Goal: Information Seeking & Learning: Learn about a topic

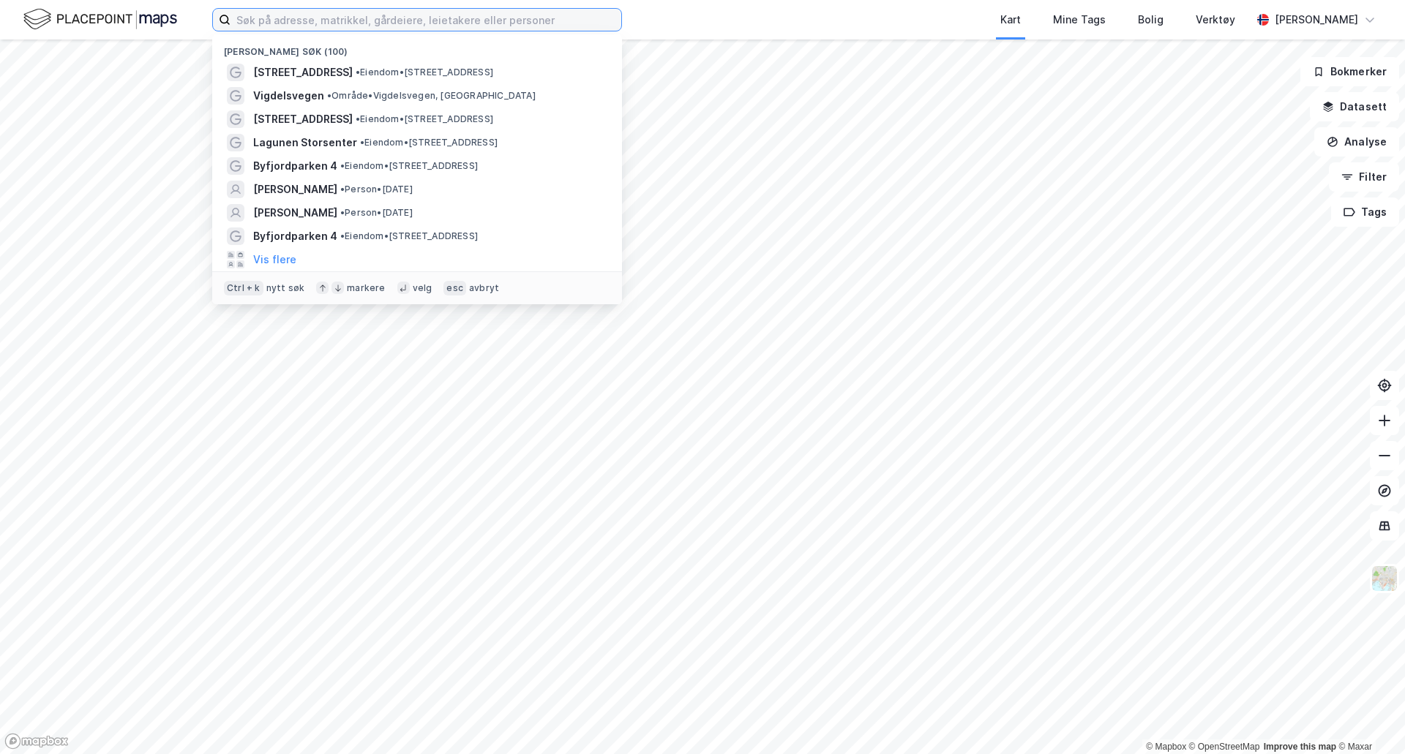
click at [335, 28] on input at bounding box center [425, 20] width 391 height 22
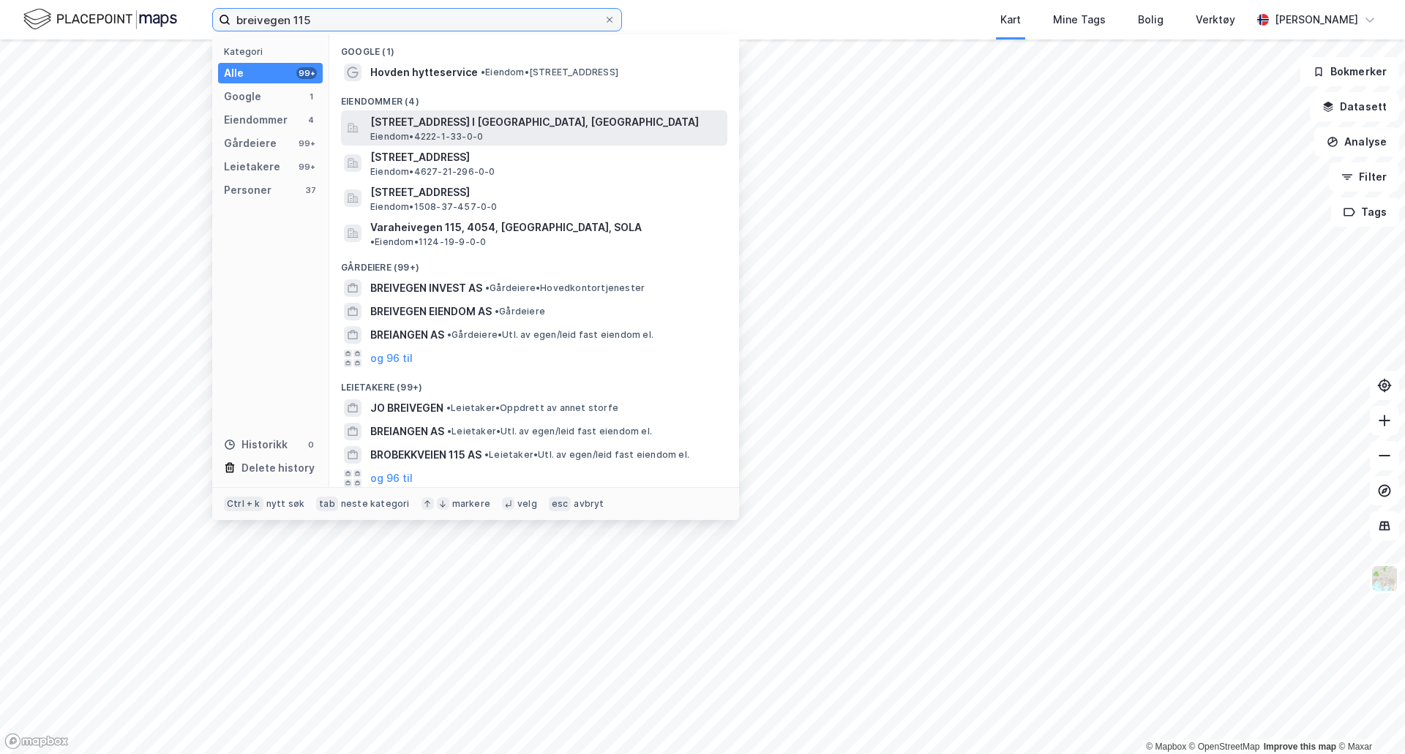
type input "breivegen 115"
click at [535, 118] on span "[STREET_ADDRESS] I [GEOGRAPHIC_DATA], [GEOGRAPHIC_DATA]" at bounding box center [545, 122] width 351 height 18
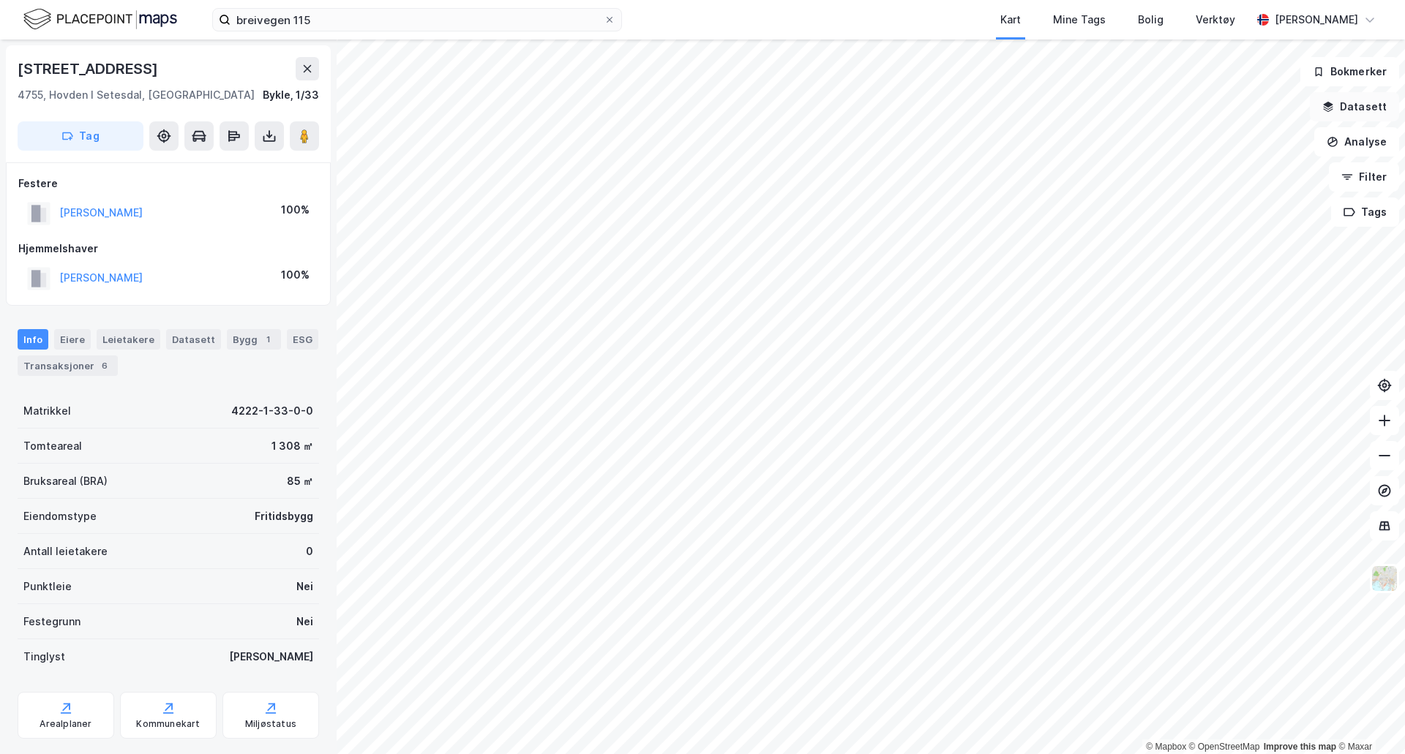
click at [1341, 108] on button "Datasett" at bounding box center [1354, 106] width 89 height 29
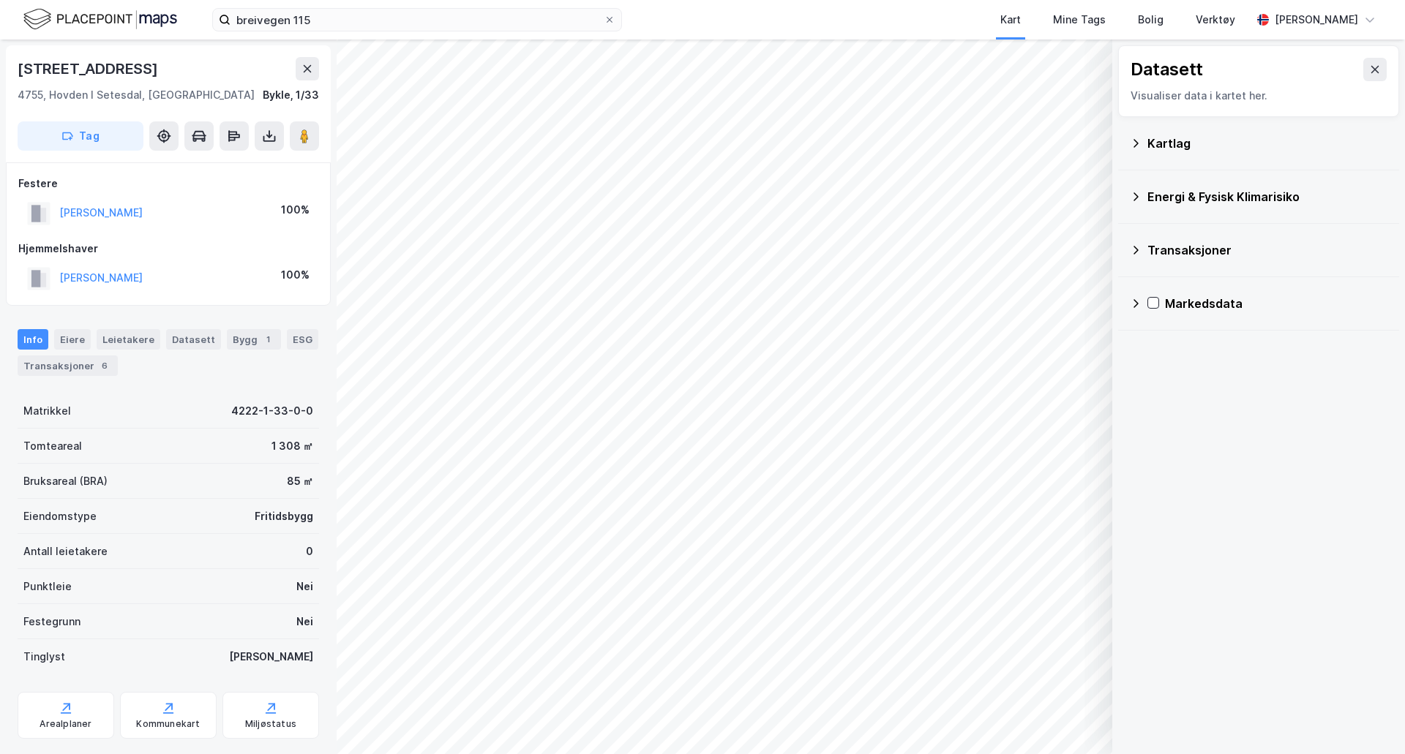
click at [1138, 149] on div "Kartlag" at bounding box center [1259, 143] width 258 height 35
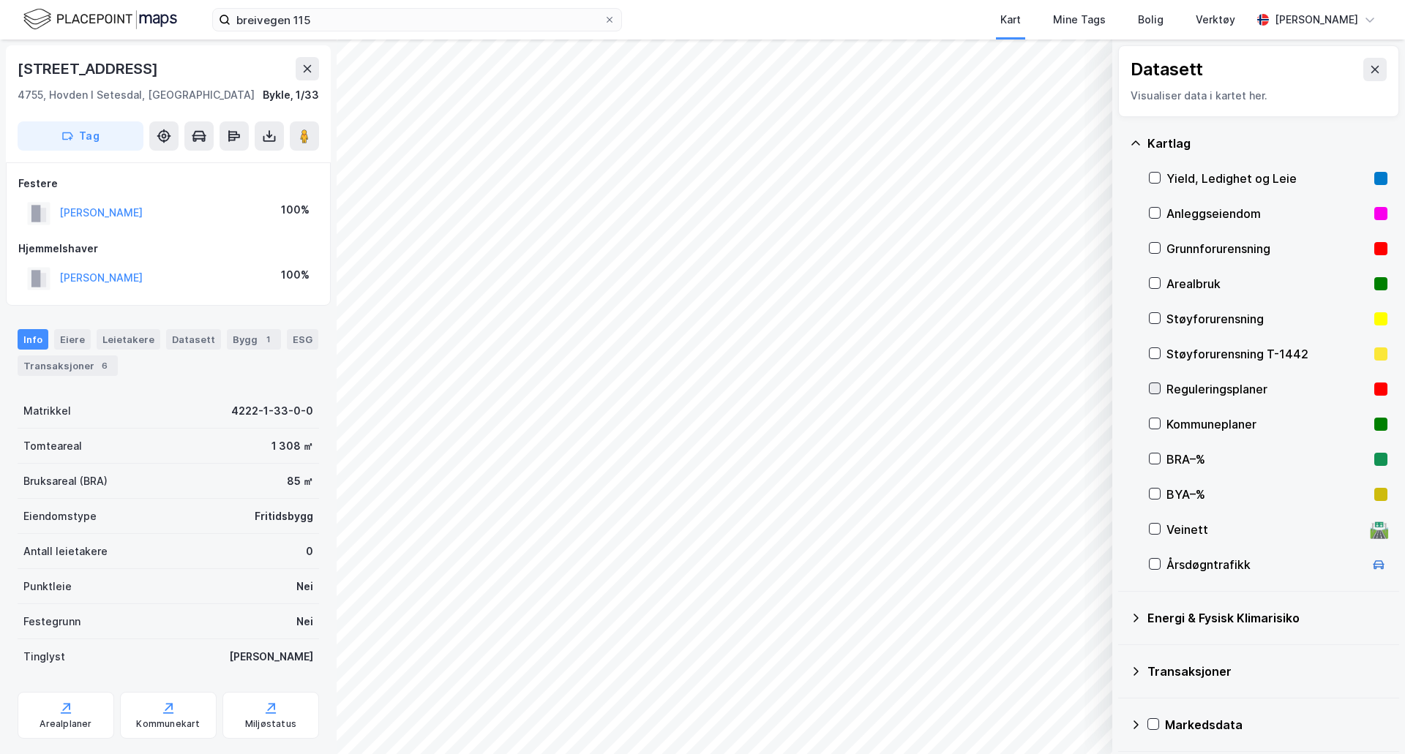
click at [1154, 389] on icon at bounding box center [1154, 388] width 10 height 10
click at [1032, 712] on icon "button" at bounding box center [1027, 716] width 12 height 12
click at [980, 680] on div "Dataset" at bounding box center [969, 678] width 83 height 12
click at [1026, 687] on icon at bounding box center [1030, 684] width 12 height 12
click at [1151, 388] on icon at bounding box center [1154, 388] width 10 height 10
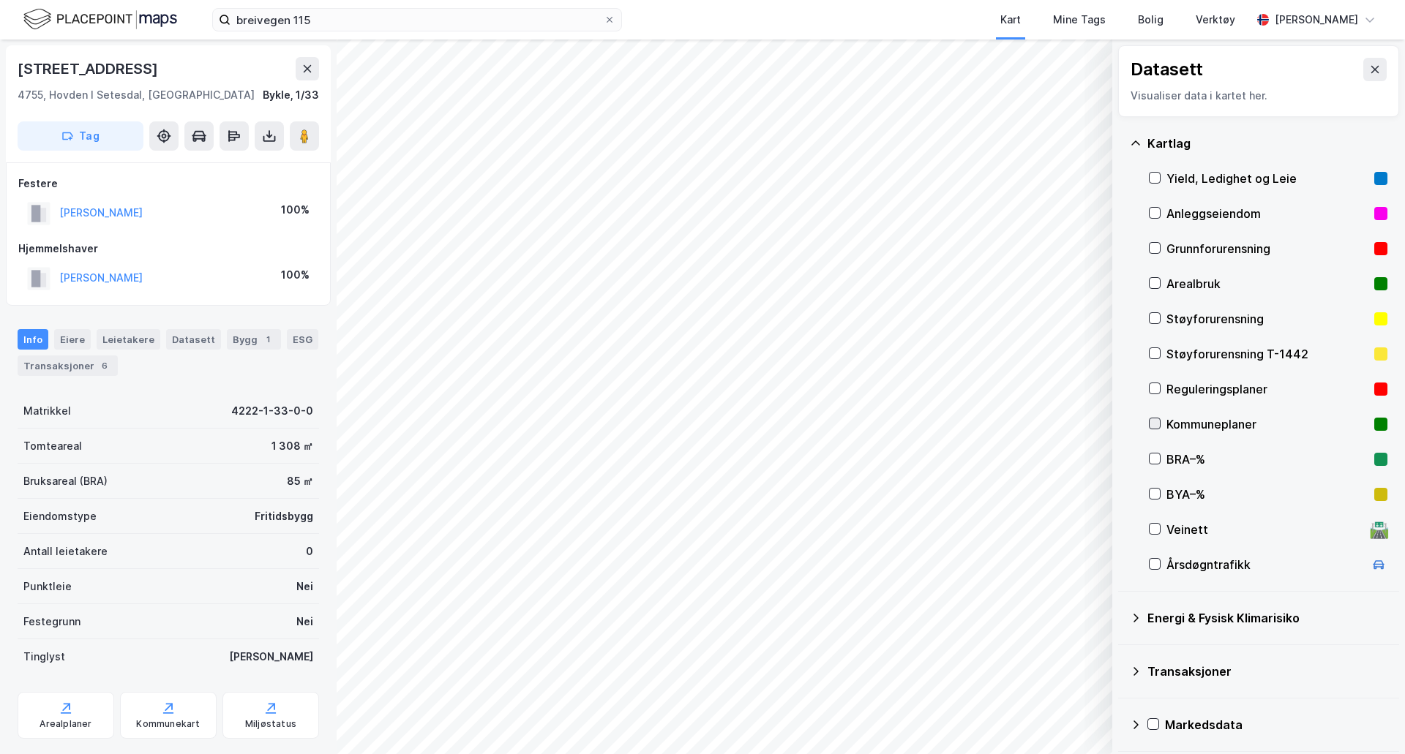
click at [1153, 421] on icon at bounding box center [1154, 423] width 10 height 10
click at [1034, 716] on button "Vis" at bounding box center [1036, 716] width 121 height 23
click at [1034, 716] on button "Lukk" at bounding box center [996, 716] width 202 height 23
click at [1034, 716] on button "Vis" at bounding box center [1036, 716] width 121 height 23
click at [953, 691] on div "Kommuneplaner" at bounding box center [965, 690] width 74 height 12
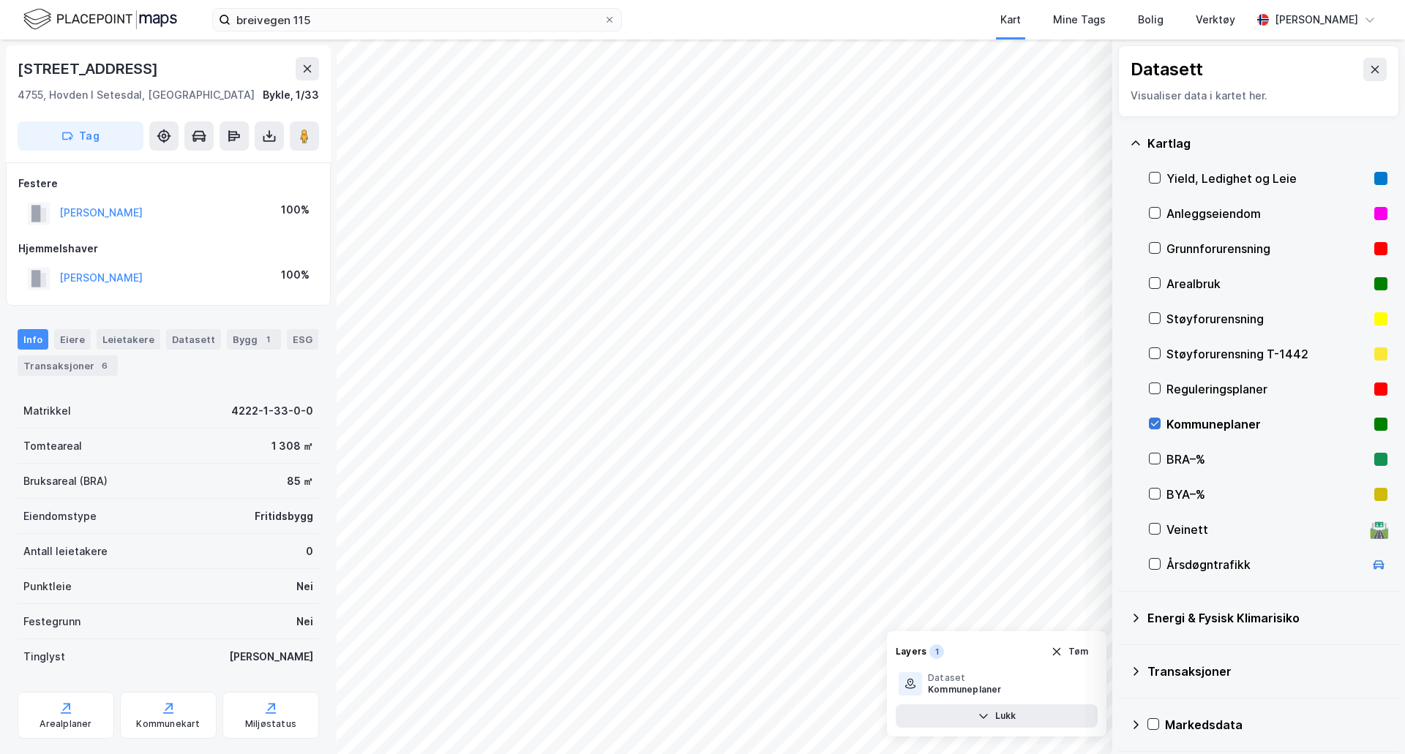
click at [1153, 420] on icon at bounding box center [1154, 423] width 10 height 10
click at [1157, 392] on icon at bounding box center [1154, 388] width 10 height 10
click at [1157, 391] on icon at bounding box center [1154, 388] width 10 height 10
